Goal: Check status: Check status

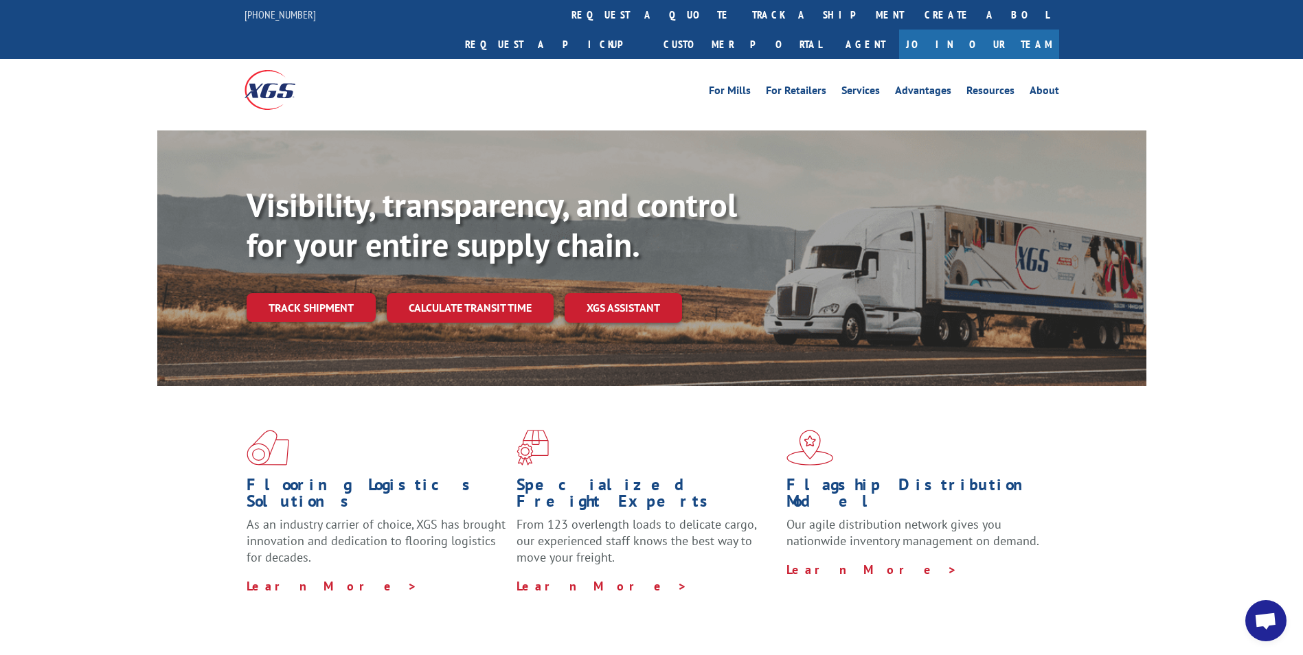
scroll to position [573, 0]
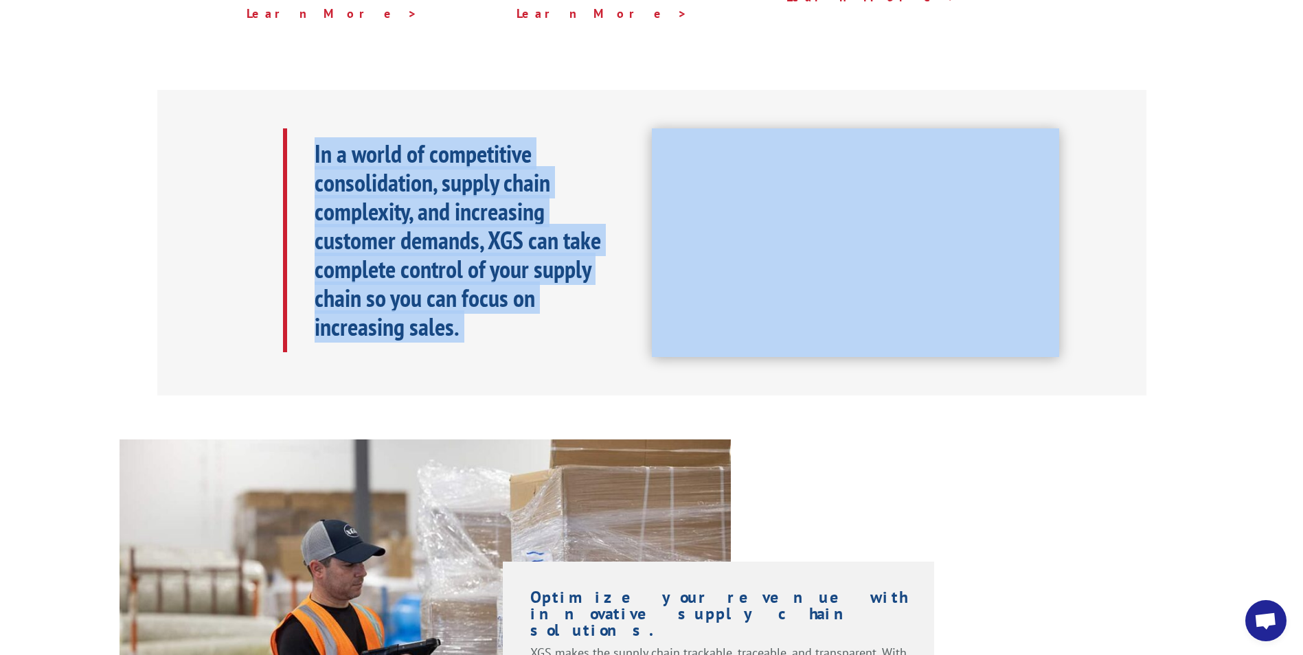
drag, startPoint x: 873, startPoint y: 47, endPoint x: 829, endPoint y: 348, distance: 303.6
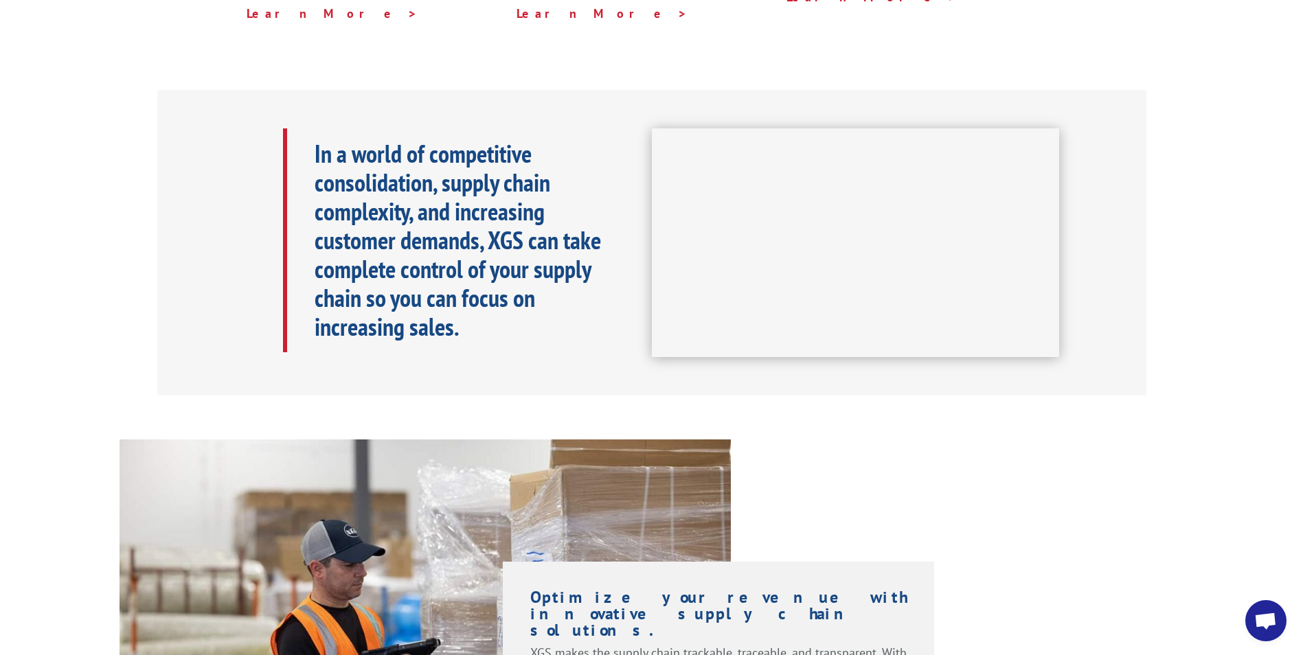
drag, startPoint x: 829, startPoint y: 348, endPoint x: 838, endPoint y: 401, distance: 54.3
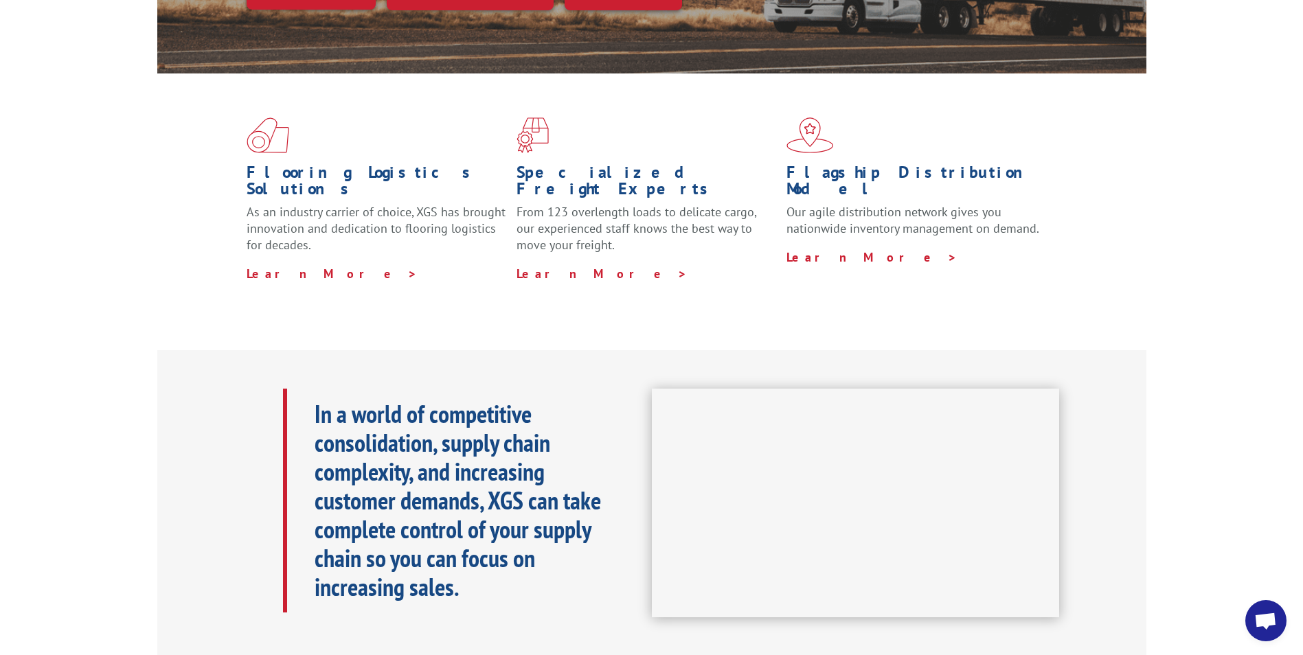
scroll to position [0, 0]
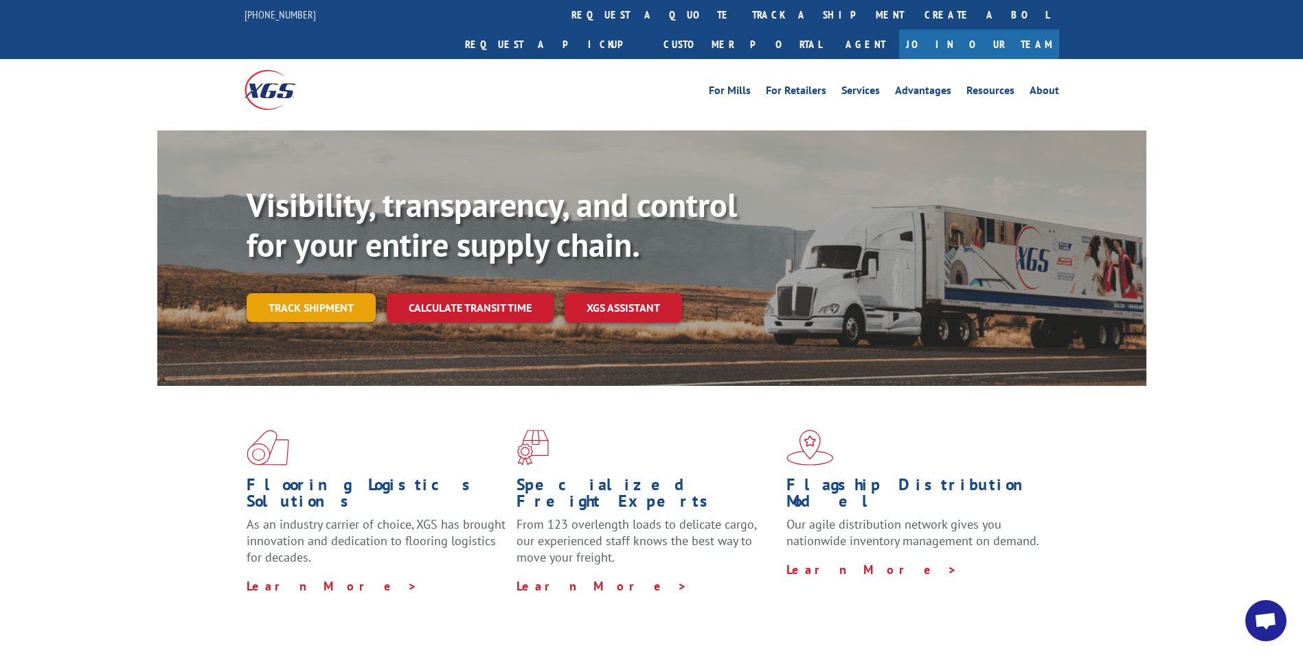
click at [300, 293] on link "Track shipment" at bounding box center [311, 307] width 129 height 29
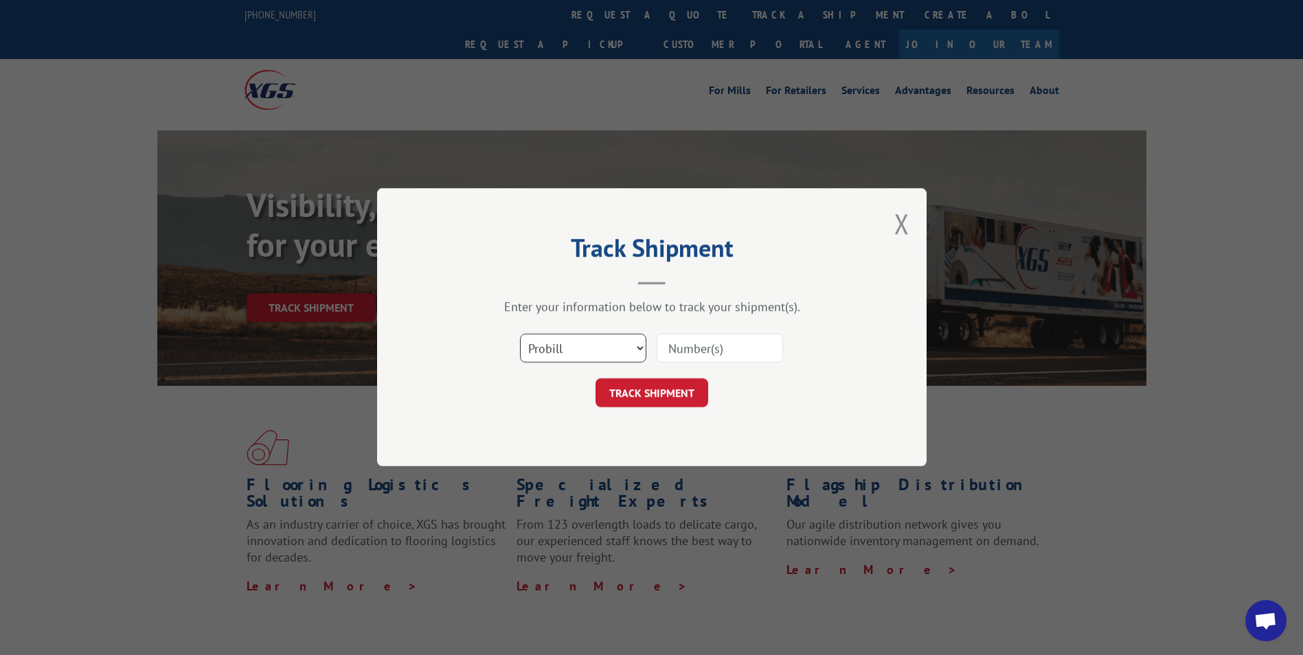
drag, startPoint x: 590, startPoint y: 350, endPoint x: 585, endPoint y: 365, distance: 15.4
click at [590, 350] on select "Select category... Probill BOL PO" at bounding box center [583, 349] width 126 height 29
select select "bol"
click at [520, 335] on select "Select category... Probill BOL PO" at bounding box center [583, 349] width 126 height 29
click at [698, 353] on input at bounding box center [720, 349] width 126 height 29
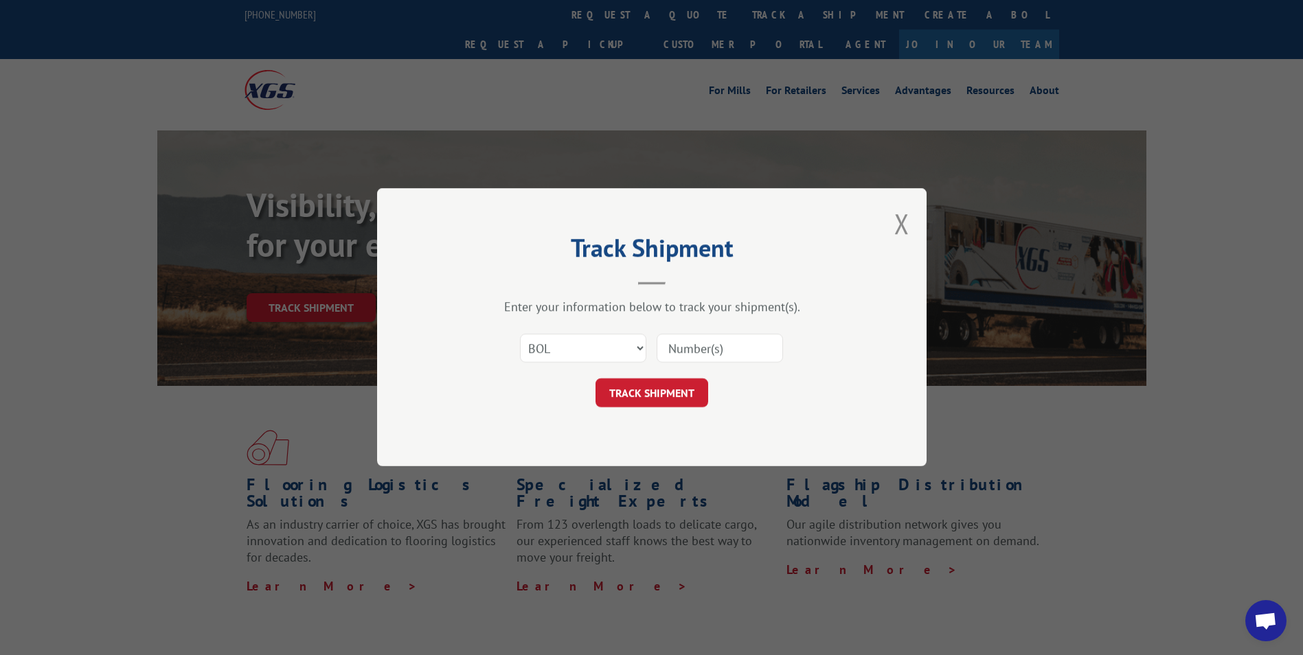
paste input "3377029"
type input "3377029"
click at [684, 382] on button "TRACK SHIPMENT" at bounding box center [652, 393] width 113 height 29
